Goal: Task Accomplishment & Management: Complete application form

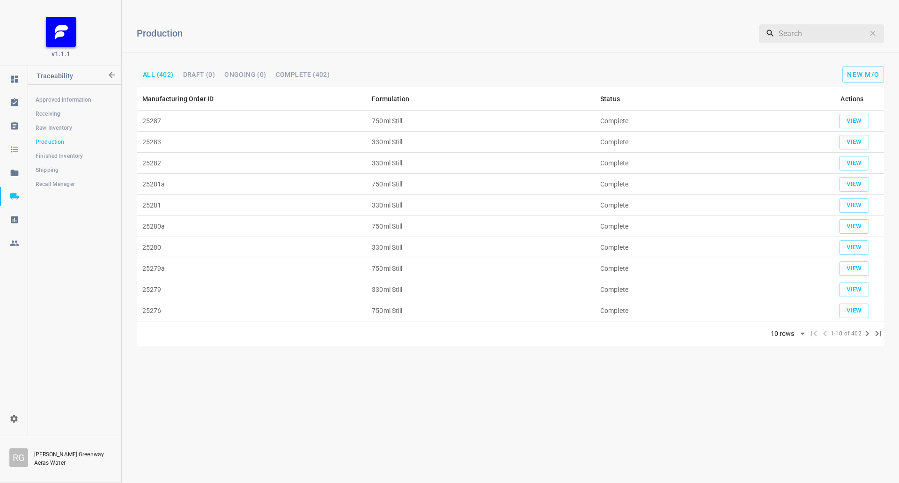
click at [225, 114] on td "25287" at bounding box center [251, 120] width 229 height 21
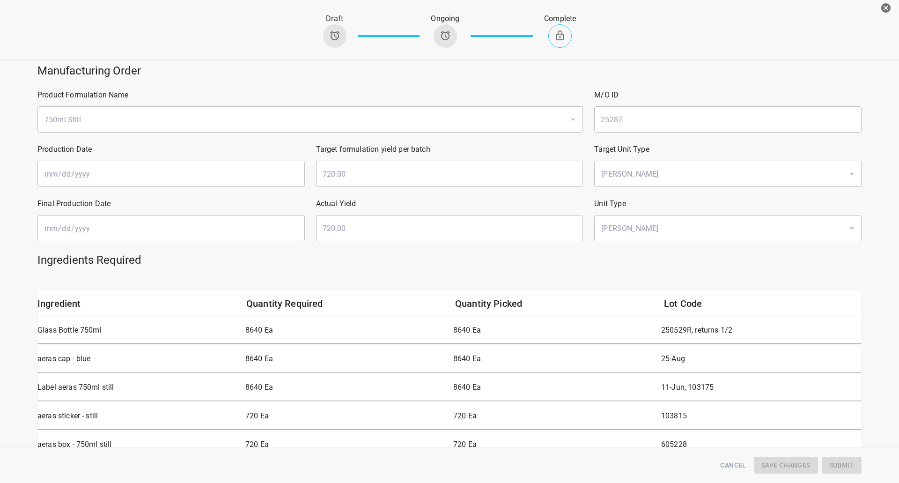
click at [881, 6] on icon "button" at bounding box center [885, 7] width 9 height 9
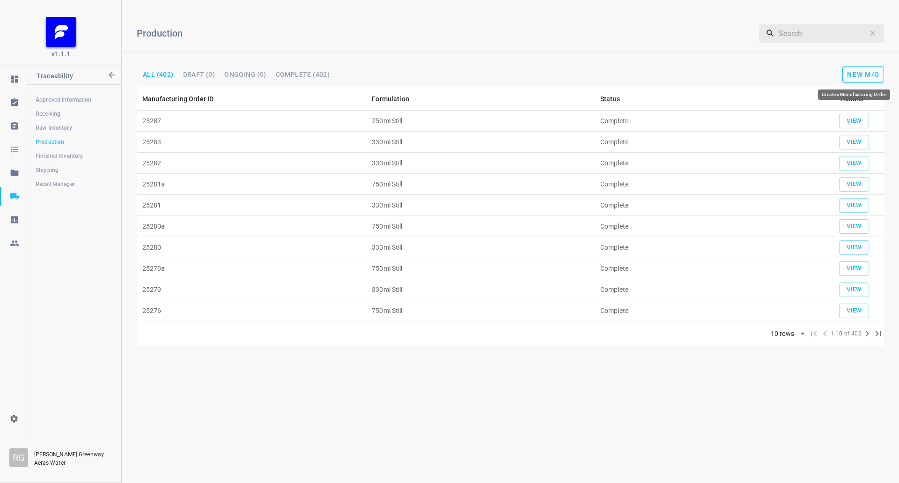
click at [867, 67] on button "New M/O" at bounding box center [863, 74] width 42 height 17
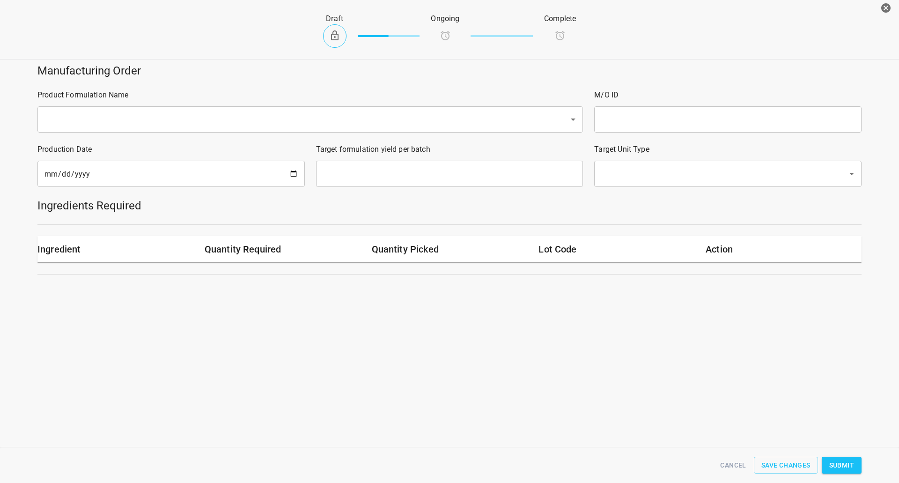
drag, startPoint x: 282, startPoint y: 104, endPoint x: 247, endPoint y: 118, distance: 38.1
click at [281, 105] on div "Product Formulation Name ​" at bounding box center [310, 111] width 556 height 54
click at [246, 119] on input "text" at bounding box center [297, 119] width 511 height 18
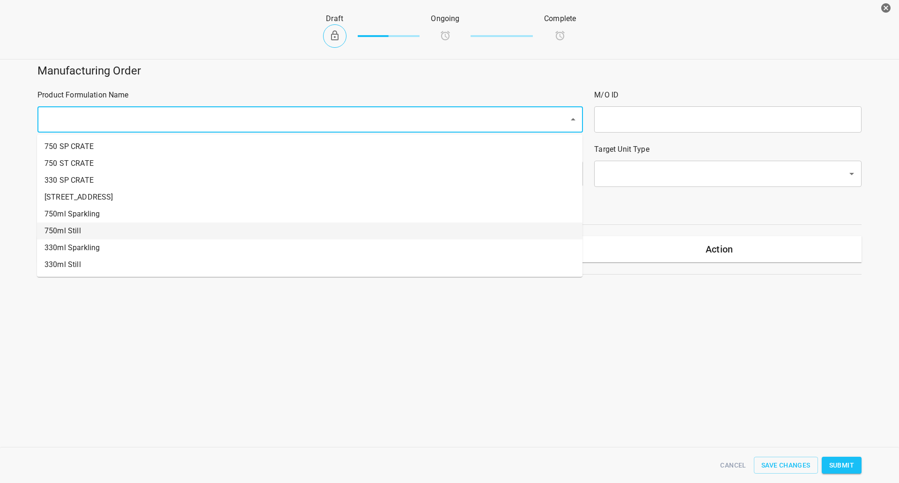
drag, startPoint x: 71, startPoint y: 230, endPoint x: 124, endPoint y: 222, distance: 54.5
click at [73, 229] on li "750ml Still" at bounding box center [309, 230] width 545 height 17
type input "1"
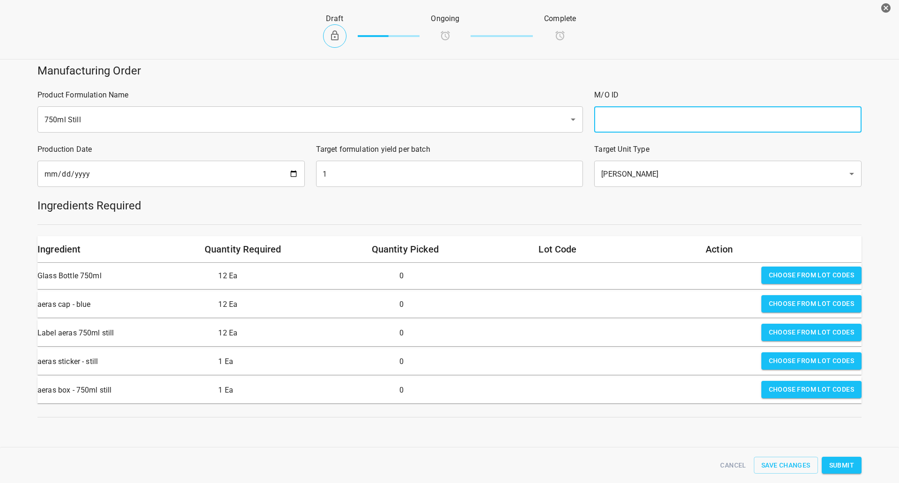
click at [759, 113] on input "text" at bounding box center [727, 119] width 267 height 26
type input "25288"
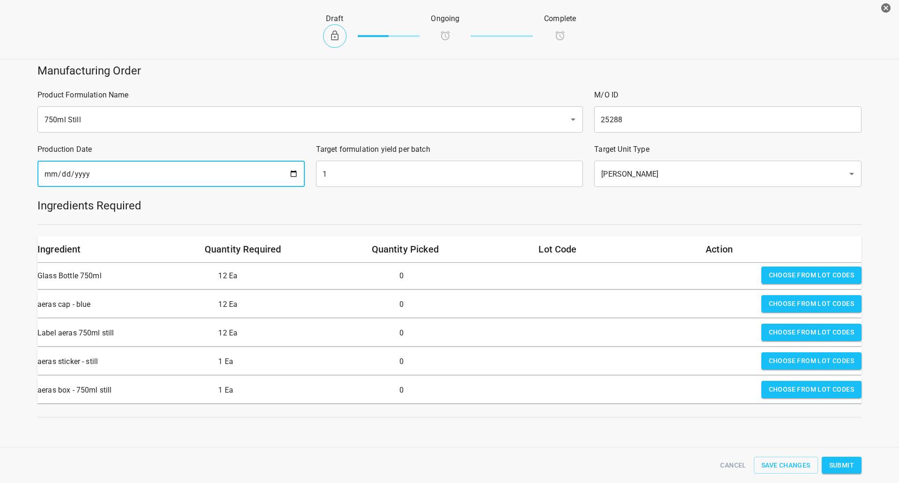
click at [290, 175] on input "[DATE]" at bounding box center [170, 174] width 267 height 26
click at [403, 163] on input "1" at bounding box center [449, 174] width 267 height 26
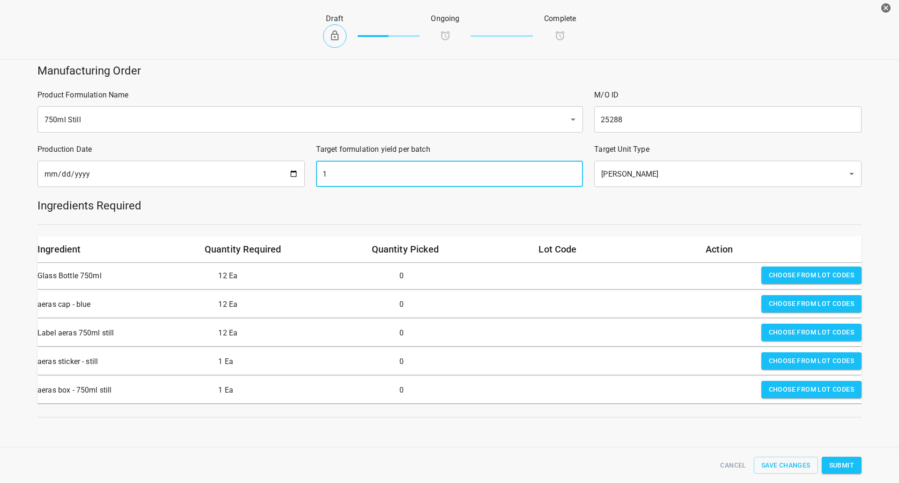
click at [403, 163] on input "1" at bounding box center [449, 174] width 267 height 26
type input "859"
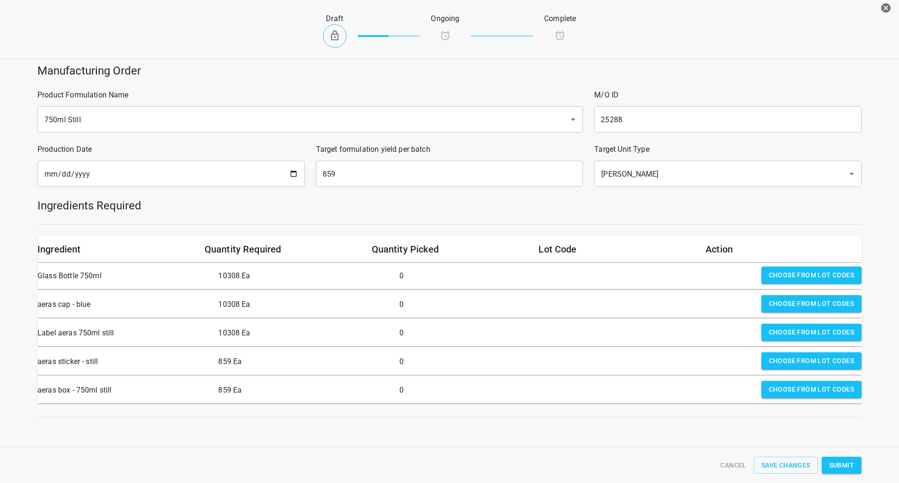
click at [761, 217] on div "Ingredients Required" at bounding box center [449, 205] width 835 height 26
click at [787, 272] on span "Choose from lot codes" at bounding box center [811, 275] width 85 height 12
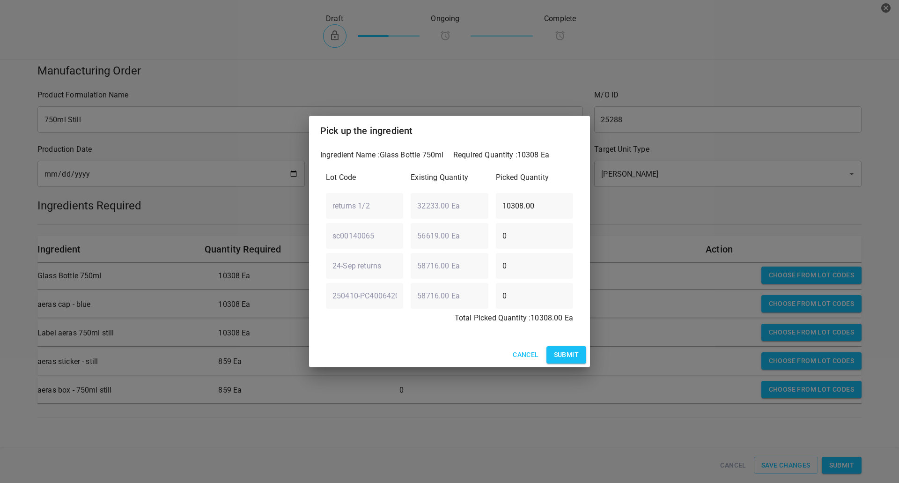
drag, startPoint x: 562, startPoint y: 357, endPoint x: 584, endPoint y: 356, distance: 21.6
click at [564, 358] on span "Submit" at bounding box center [566, 355] width 25 height 12
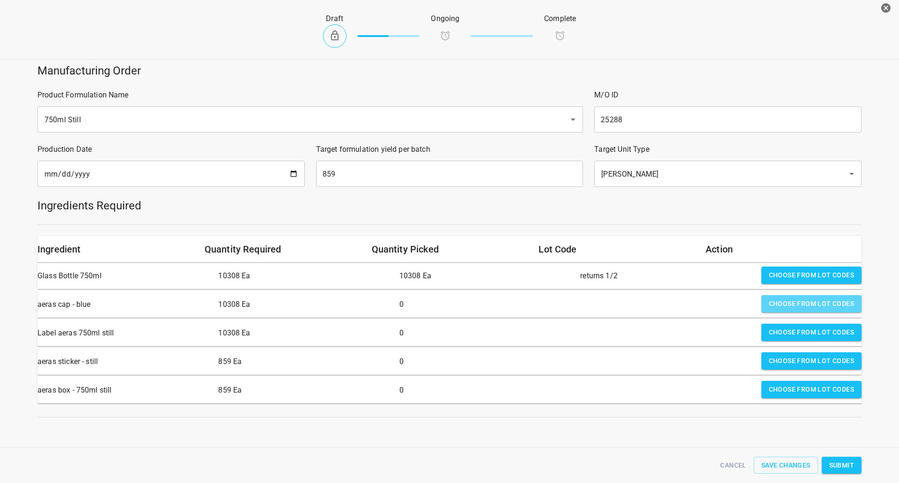
click at [801, 304] on span "Choose from lot codes" at bounding box center [811, 304] width 85 height 12
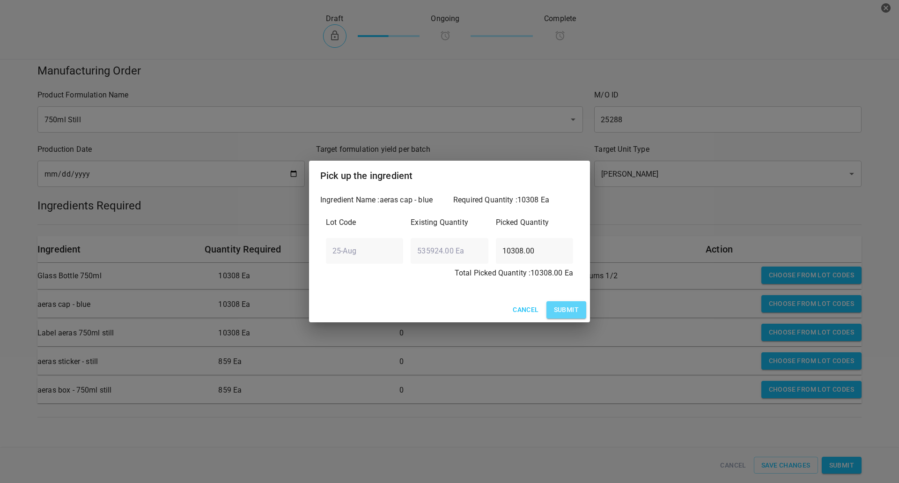
drag, startPoint x: 572, startPoint y: 303, endPoint x: 624, endPoint y: 315, distance: 53.3
click at [572, 303] on button "Submit" at bounding box center [566, 309] width 40 height 17
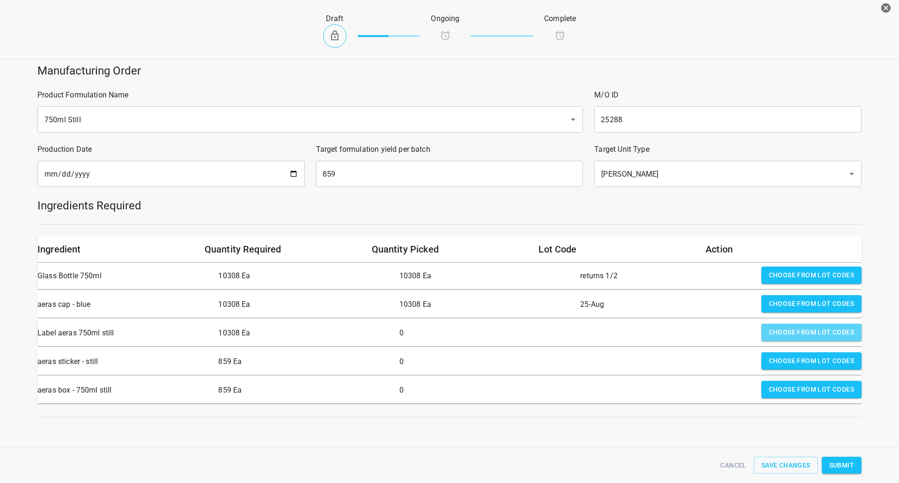
click at [786, 334] on span "Choose from lot codes" at bounding box center [811, 332] width 85 height 12
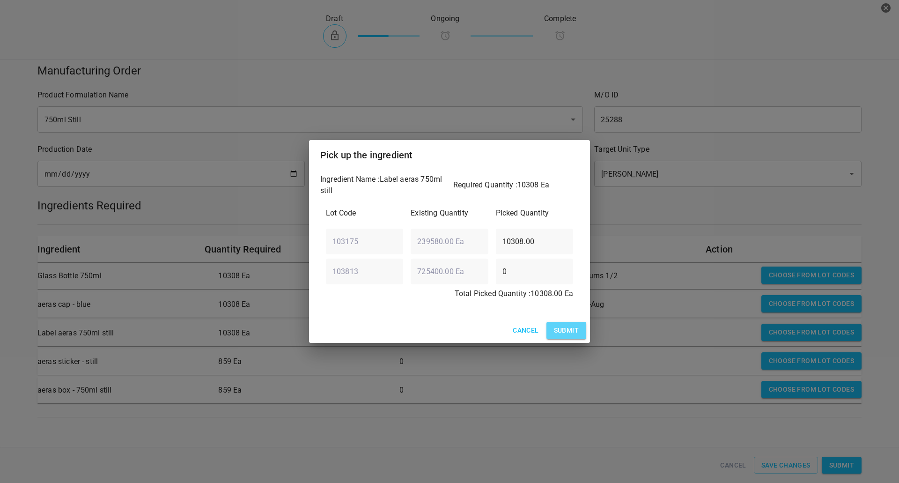
click at [571, 324] on button "Submit" at bounding box center [566, 330] width 40 height 17
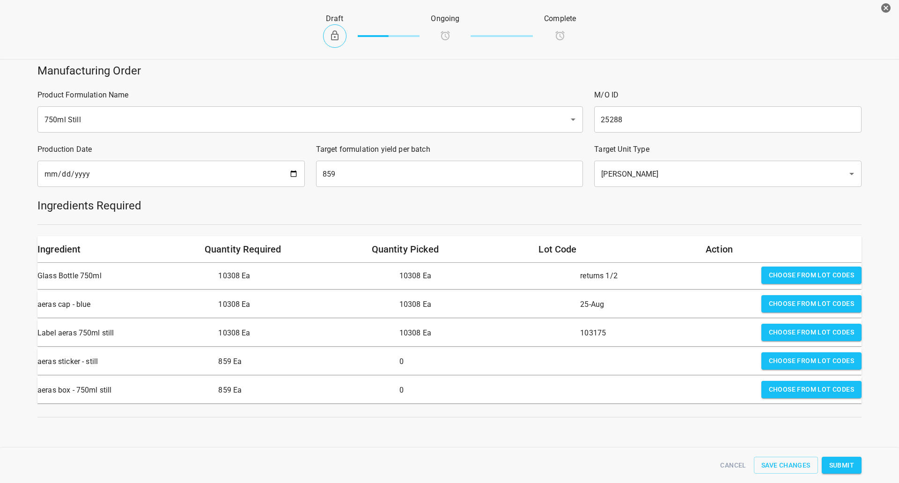
click at [776, 373] on div "Choose from lot codes" at bounding box center [811, 361] width 108 height 26
click at [788, 357] on span "Choose from lot codes" at bounding box center [811, 361] width 85 height 12
click at [819, 359] on span "Choose from lot codes" at bounding box center [811, 361] width 85 height 12
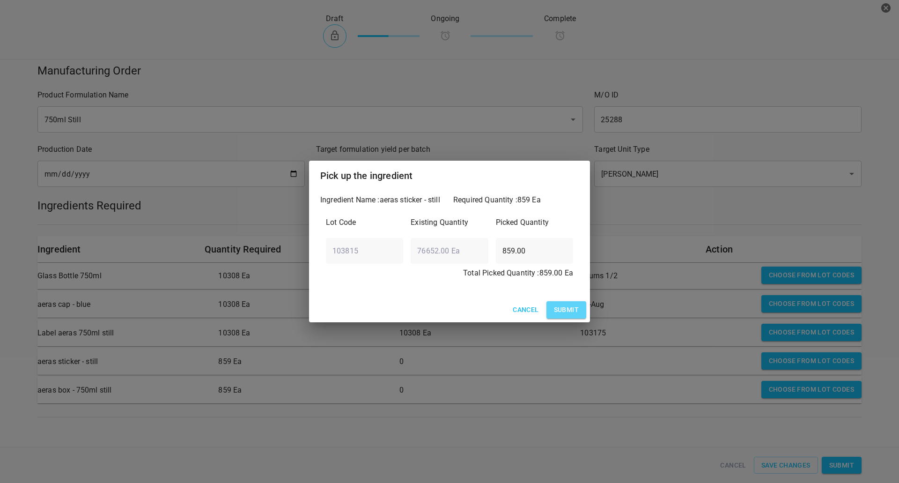
click at [561, 314] on span "Submit" at bounding box center [566, 310] width 25 height 12
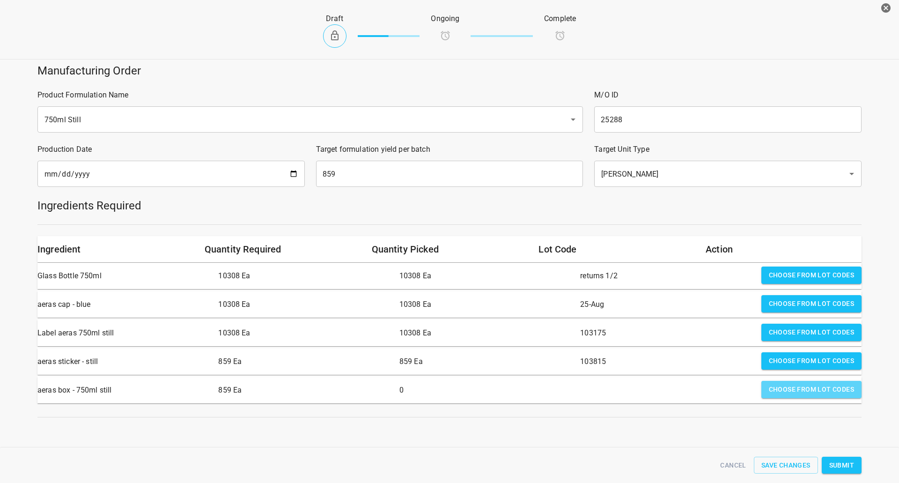
drag, startPoint x: 763, startPoint y: 383, endPoint x: 755, endPoint y: 383, distance: 7.5
click at [761, 383] on button "Choose from lot codes" at bounding box center [811, 389] width 100 height 17
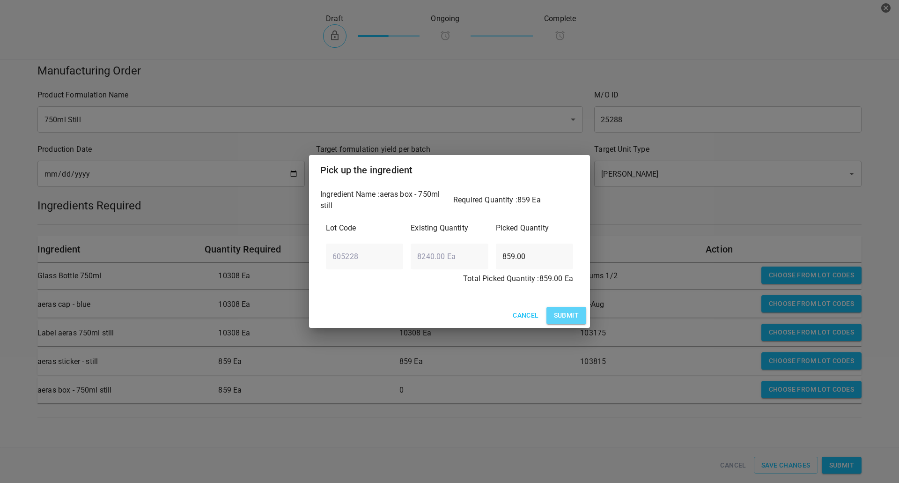
click at [573, 307] on button "Submit" at bounding box center [566, 315] width 40 height 17
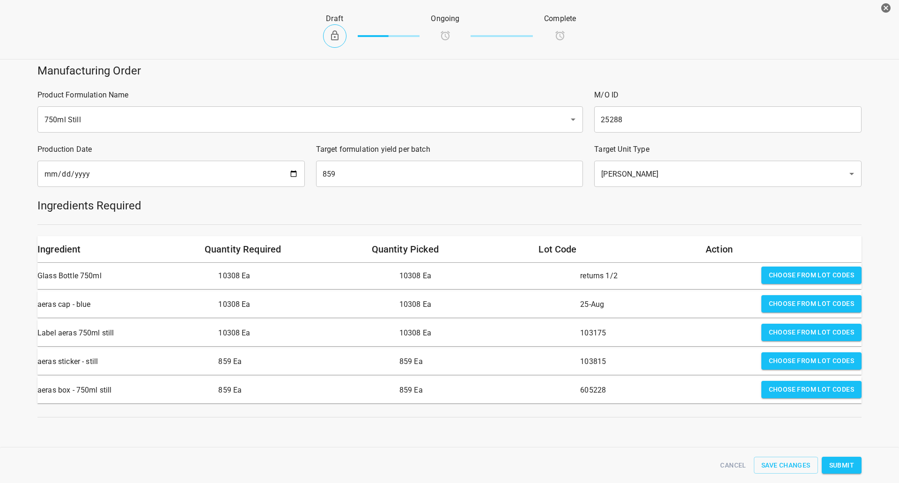
scroll to position [3, 0]
click at [830, 463] on span "Submit" at bounding box center [841, 465] width 25 height 12
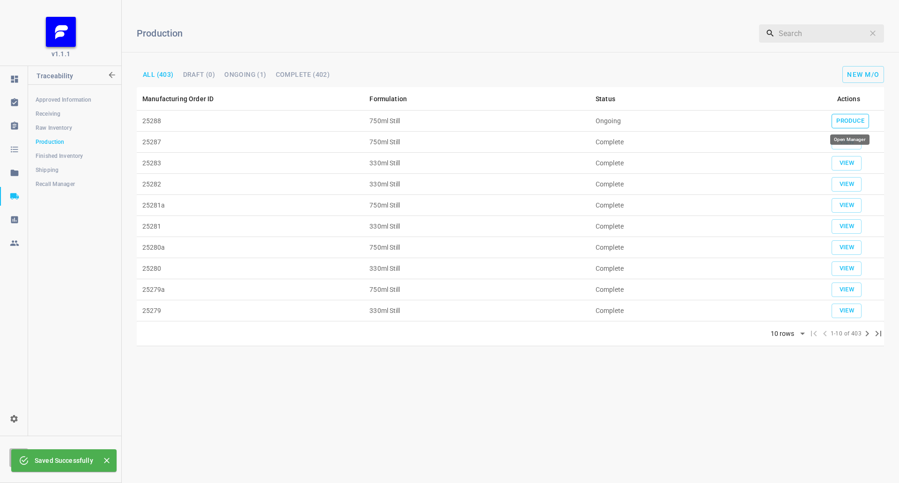
click at [845, 122] on span "Produce" at bounding box center [850, 121] width 28 height 11
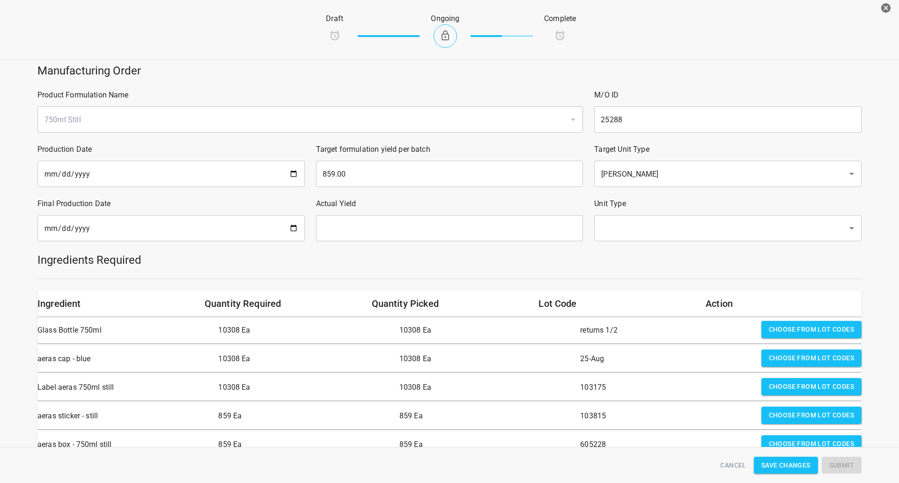
click at [218, 233] on input "date" at bounding box center [170, 228] width 267 height 26
click at [294, 224] on input "date" at bounding box center [170, 228] width 267 height 26
type input "[DATE]"
drag, startPoint x: 385, startPoint y: 227, endPoint x: 397, endPoint y: 226, distance: 12.6
click at [385, 227] on input "text" at bounding box center [449, 228] width 267 height 26
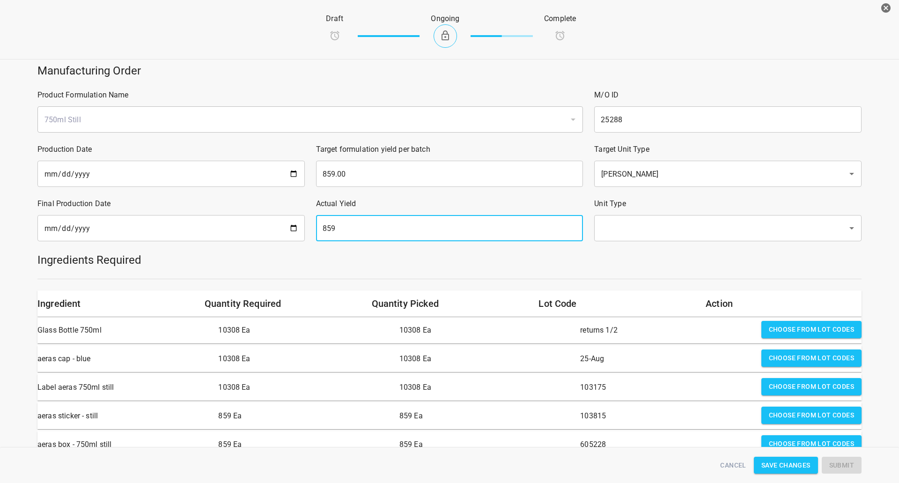
type input "859"
click at [633, 232] on input "text" at bounding box center [714, 228] width 233 height 18
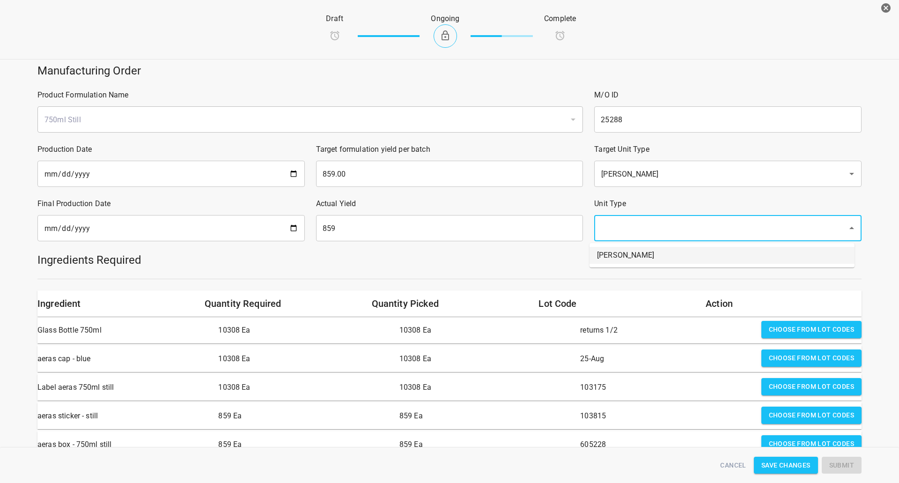
click at [622, 256] on li "[PERSON_NAME]" at bounding box center [721, 255] width 265 height 17
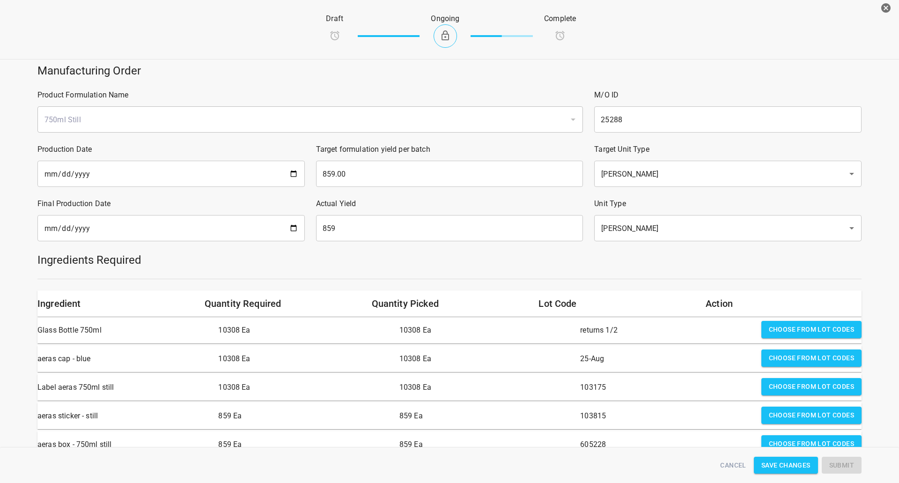
click at [618, 260] on h5 "Ingredients Required" at bounding box center [449, 259] width 824 height 15
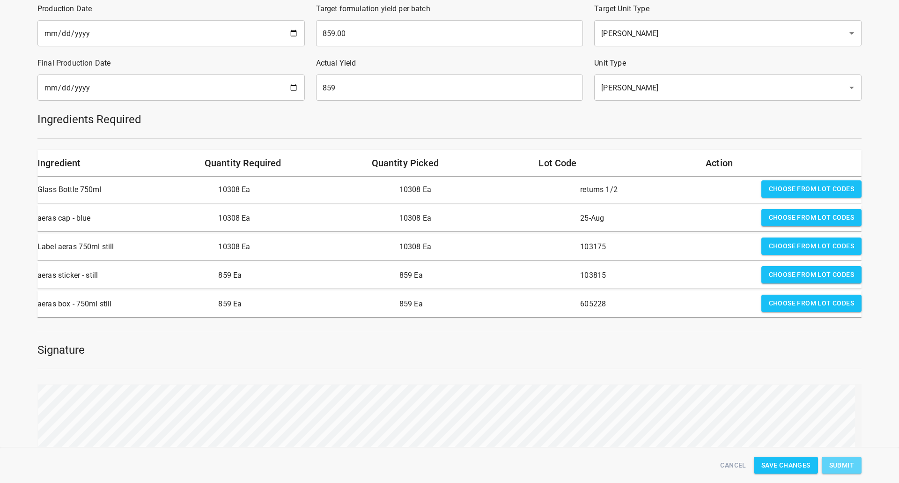
click at [841, 457] on button "Submit" at bounding box center [841, 464] width 40 height 17
